Goal: Task Accomplishment & Management: Manage account settings

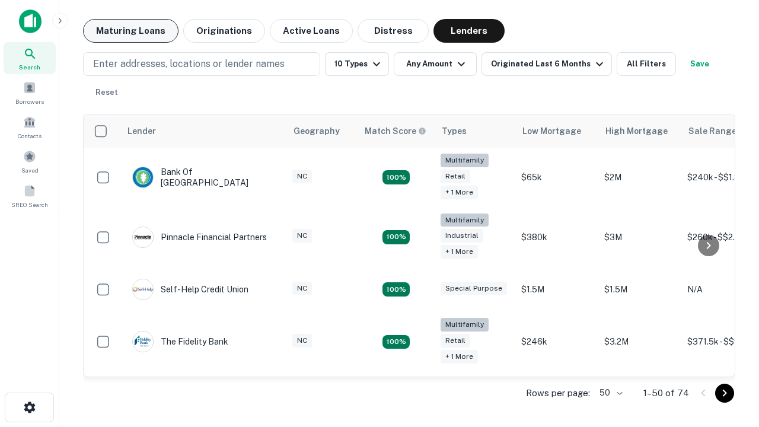
click at [130, 31] on button "Maturing Loans" at bounding box center [130, 31] width 95 height 24
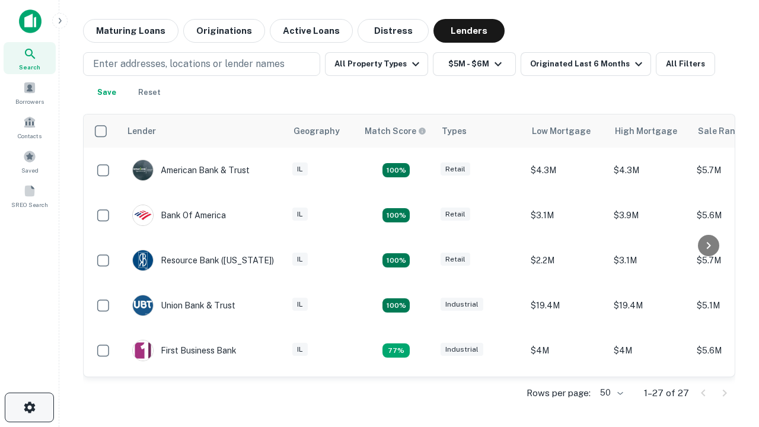
click at [29, 407] on icon "button" at bounding box center [30, 407] width 14 height 14
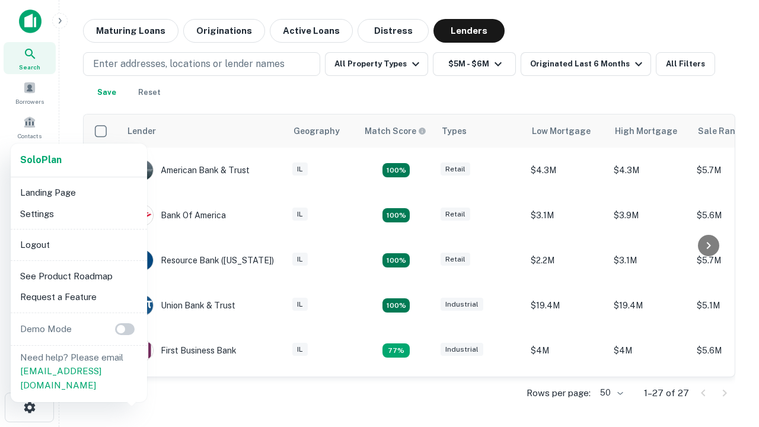
click at [78, 244] on li "Logout" at bounding box center [78, 244] width 127 height 21
